Goal: Information Seeking & Learning: Learn about a topic

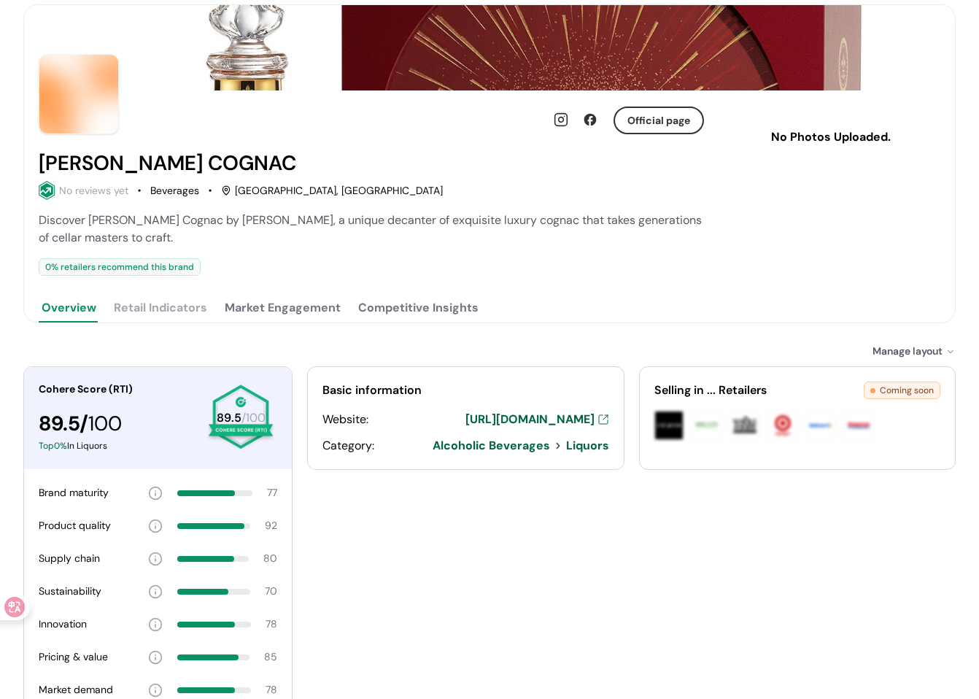
scroll to position [200, 0]
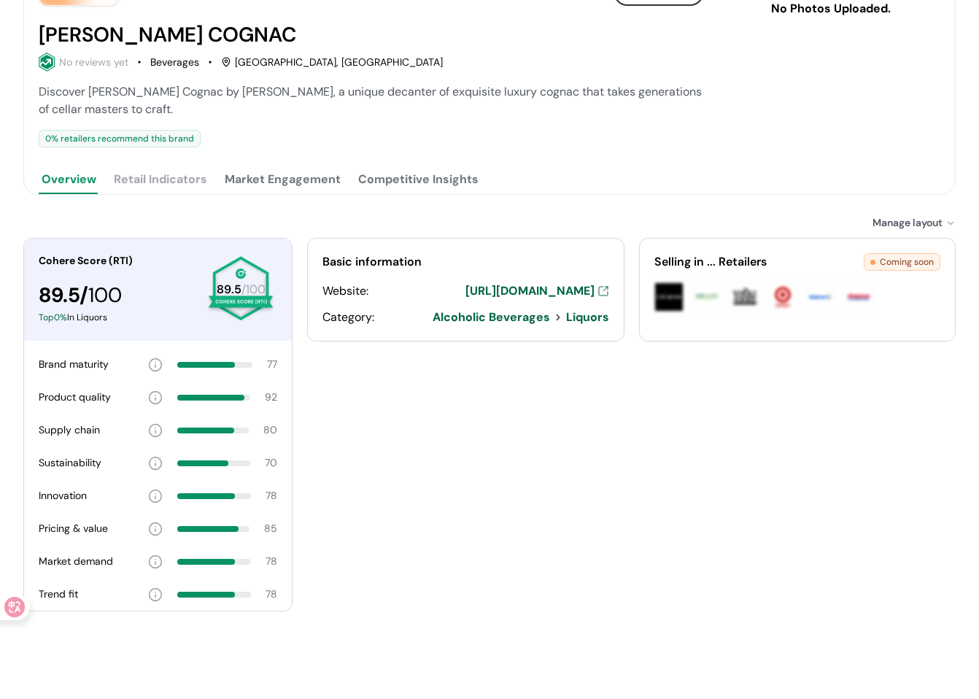
click at [403, 187] on button "Competitive Insights" at bounding box center [418, 179] width 126 height 29
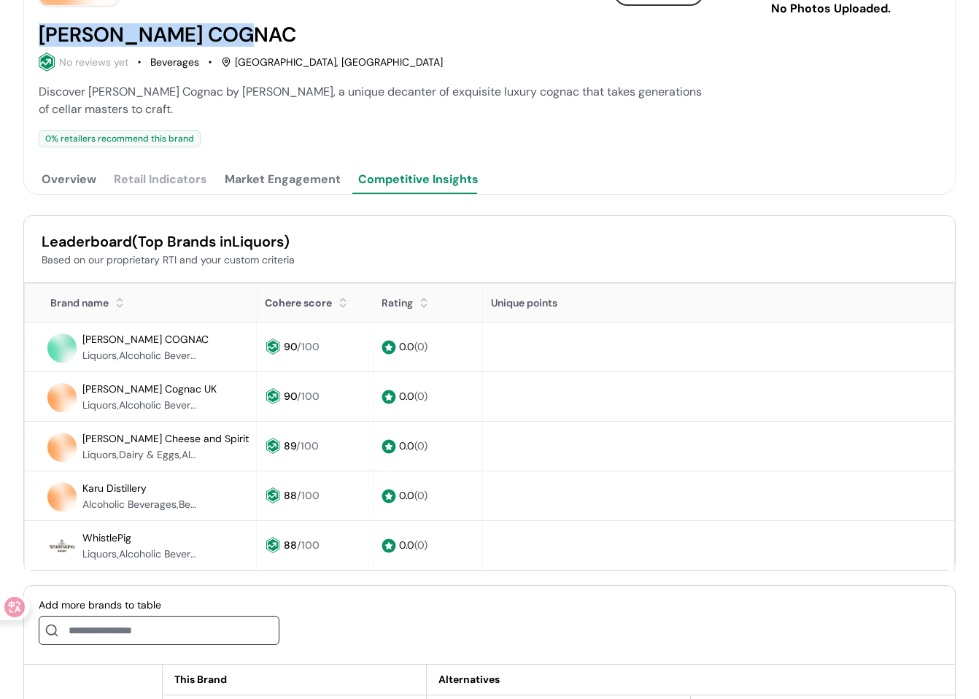
drag, startPoint x: 241, startPoint y: 33, endPoint x: 25, endPoint y: 30, distance: 215.9
click at [25, 30] on div "Official page LOUIS XIII COGNAC No reviews yet Beverages Paris, France Discover…" at bounding box center [489, 78] width 931 height 232
copy h2 "LOUIS XIII COGNAC"
click at [106, 236] on span "Leaderboard" at bounding box center [87, 241] width 90 height 19
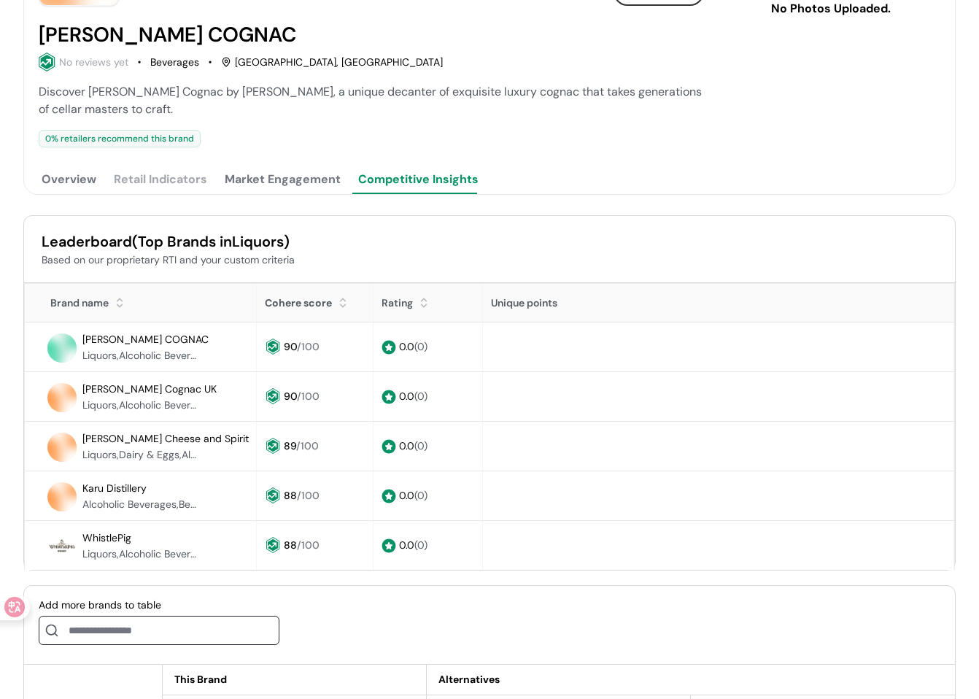
copy span "Leaderboard"
click at [141, 333] on span "LOUIS XIII COGNAC" at bounding box center [145, 339] width 126 height 13
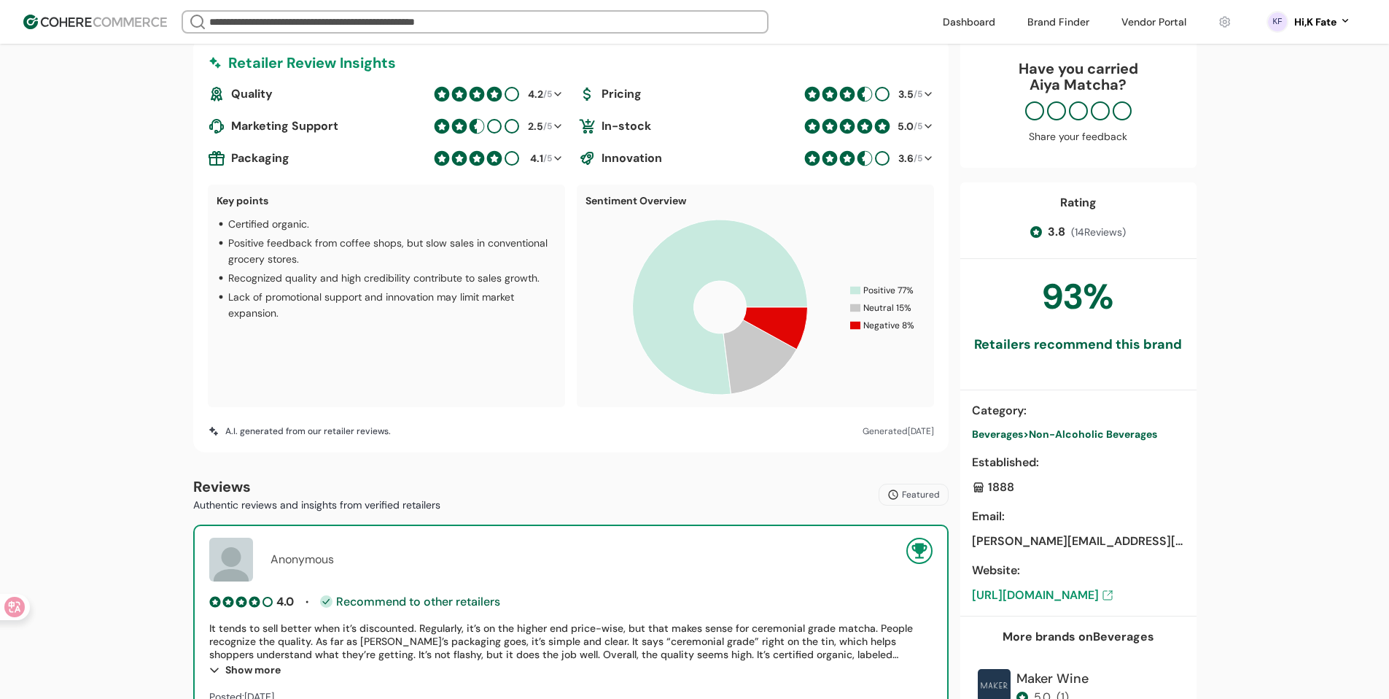
drag, startPoint x: 621, startPoint y: 291, endPoint x: 582, endPoint y: 272, distance: 43.0
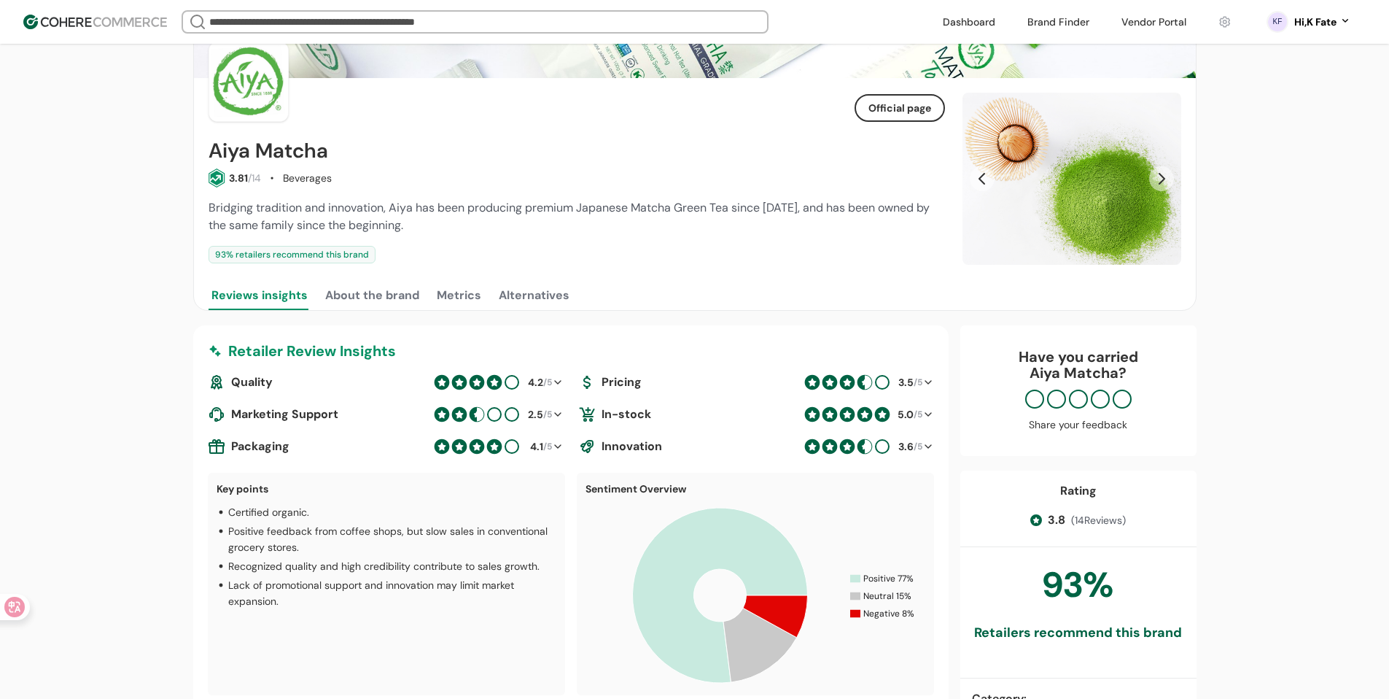
scroll to position [69, 0]
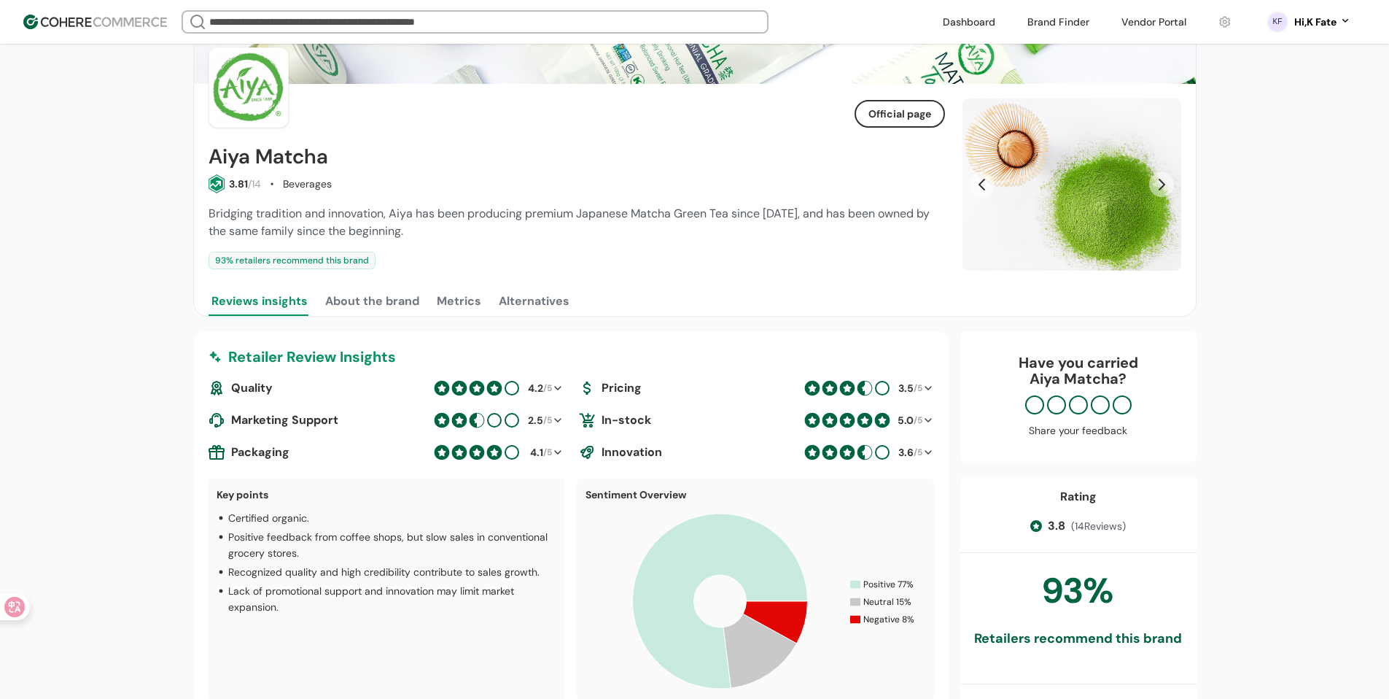
click at [383, 292] on button "About the brand" at bounding box center [372, 301] width 100 height 29
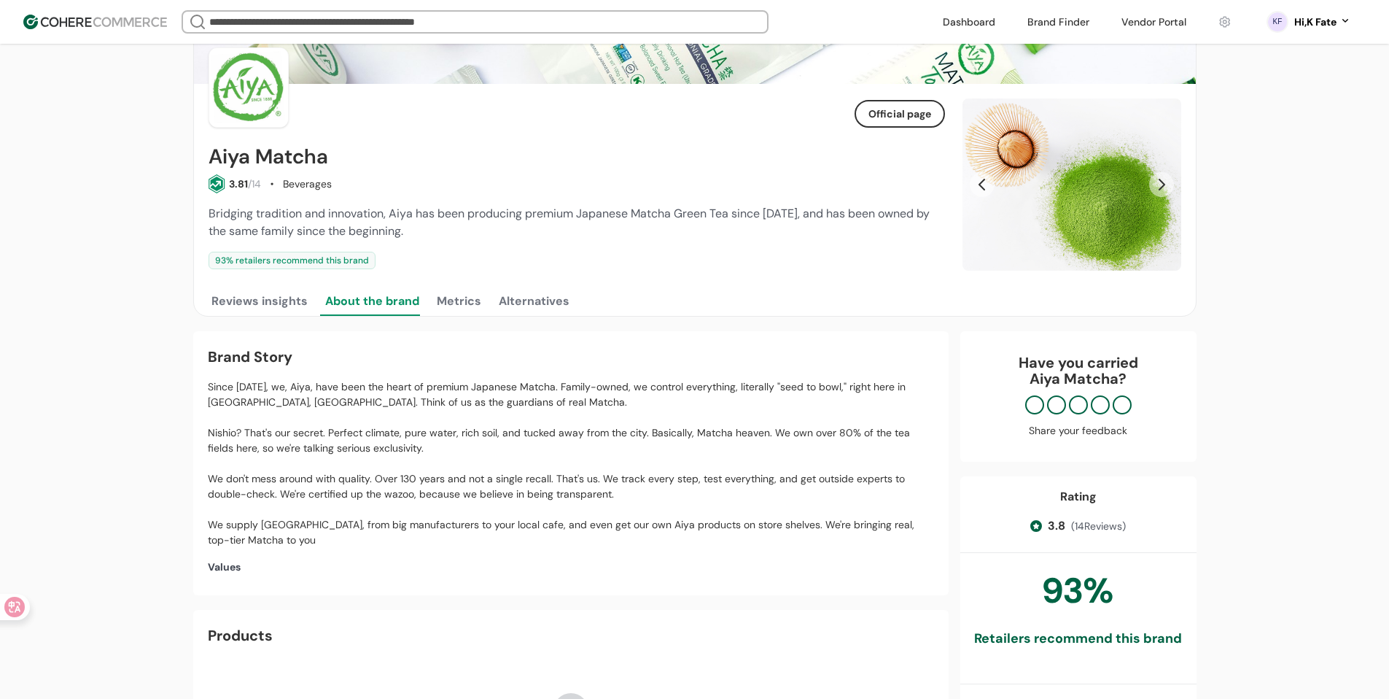
click at [462, 303] on button "Metrics" at bounding box center [459, 301] width 50 height 29
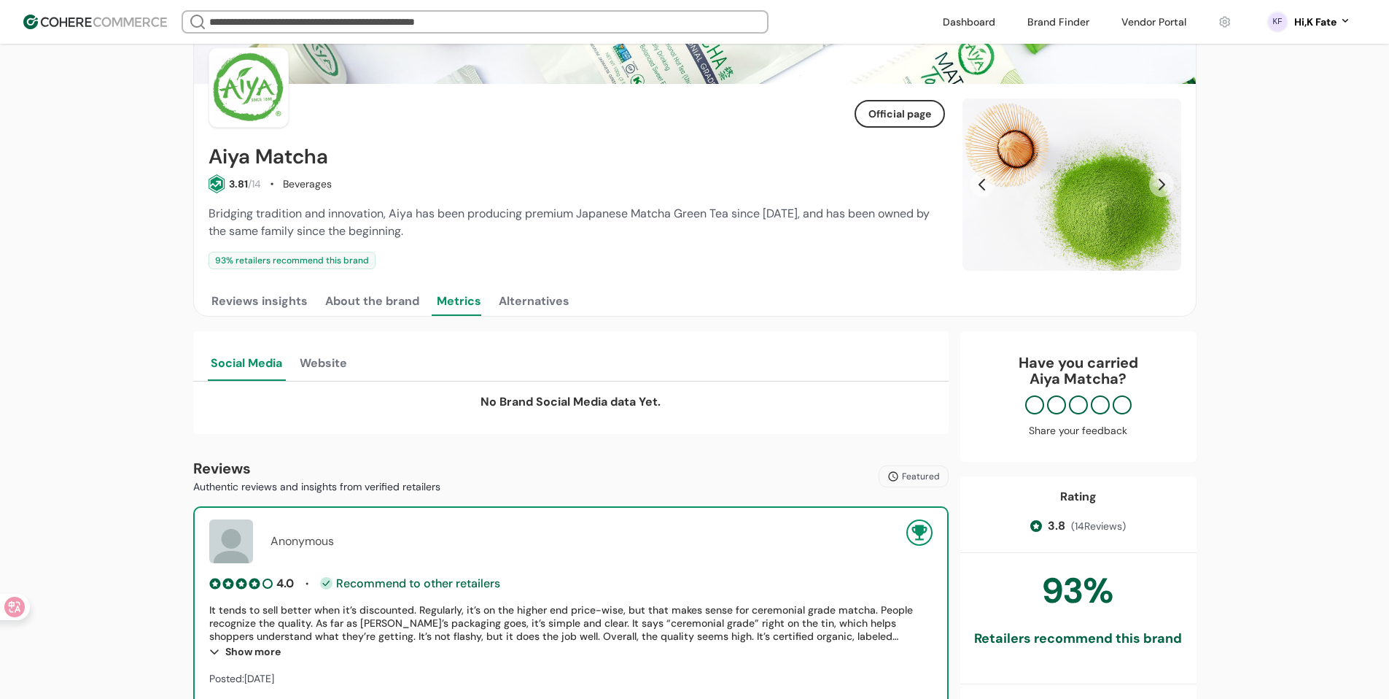
click at [518, 303] on button "Alternatives" at bounding box center [534, 301] width 77 height 29
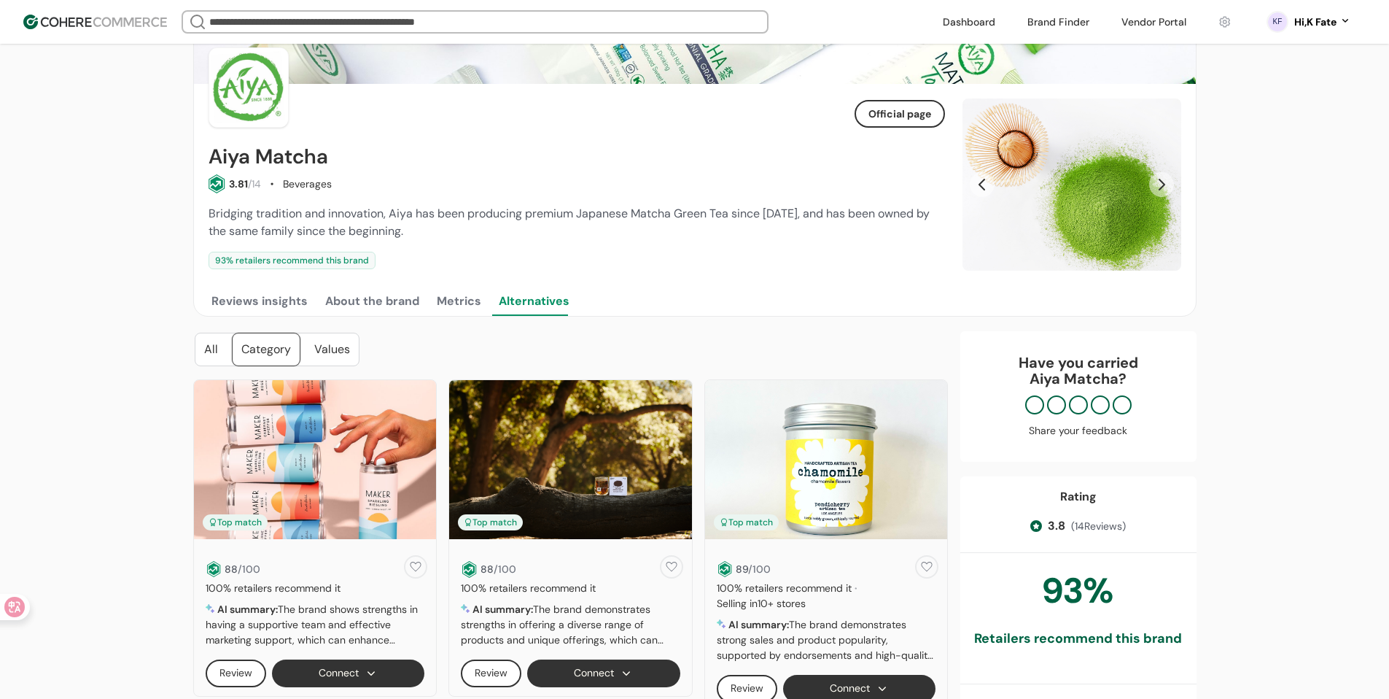
click at [279, 300] on button "Reviews insights" at bounding box center [260, 301] width 102 height 29
